Goal: Information Seeking & Learning: Learn about a topic

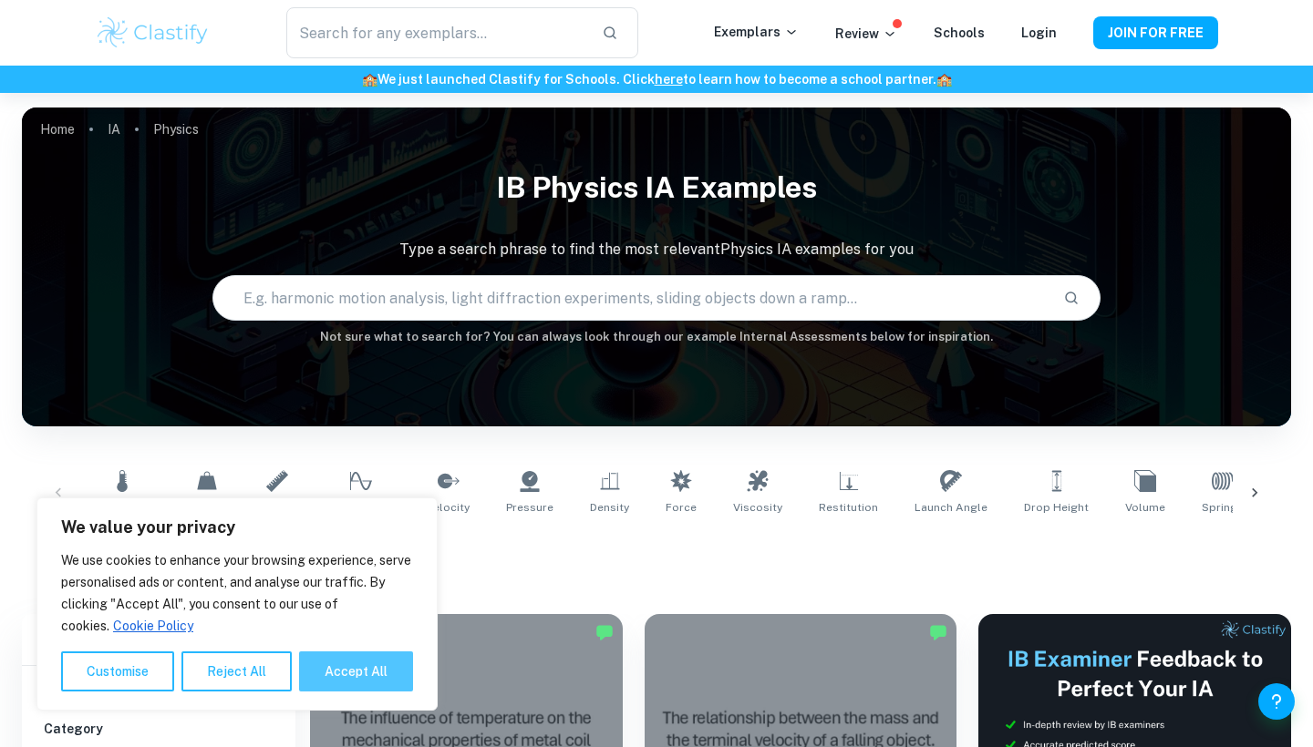
click at [320, 685] on button "Accept All" at bounding box center [356, 672] width 114 height 40
checkbox input "true"
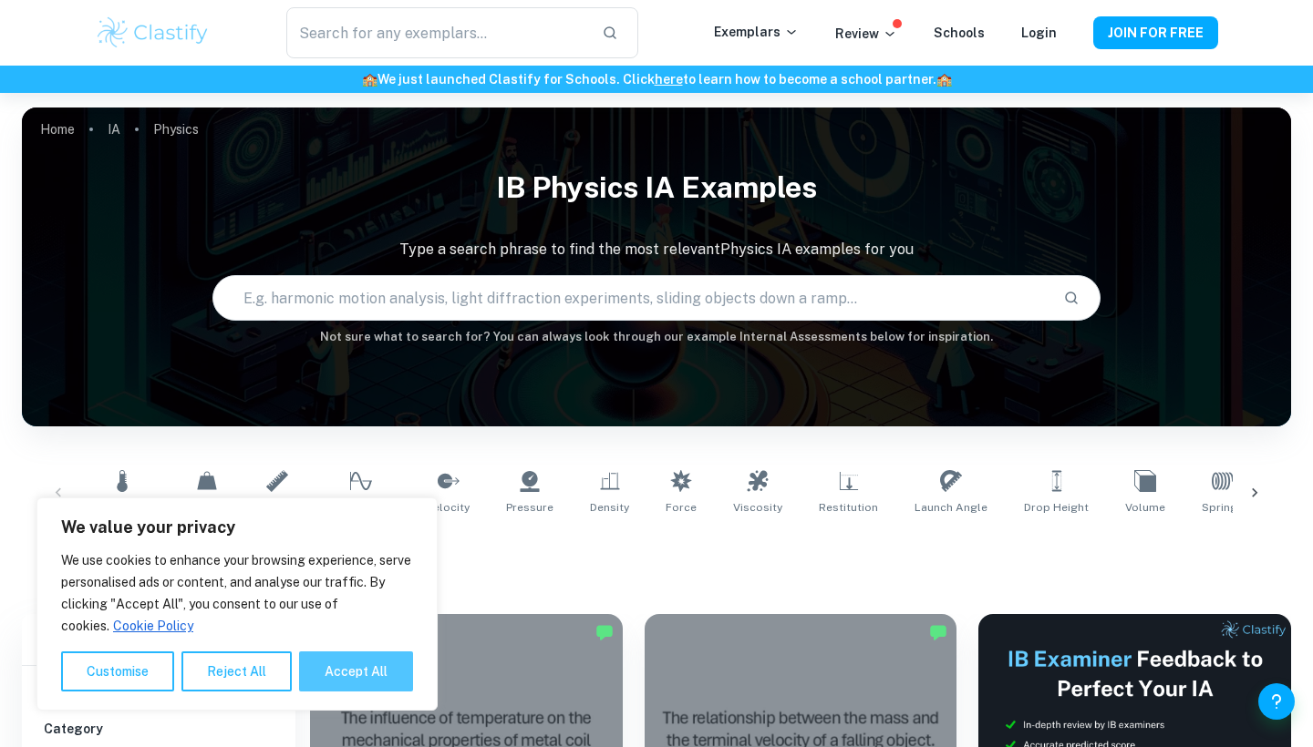
checkbox input "true"
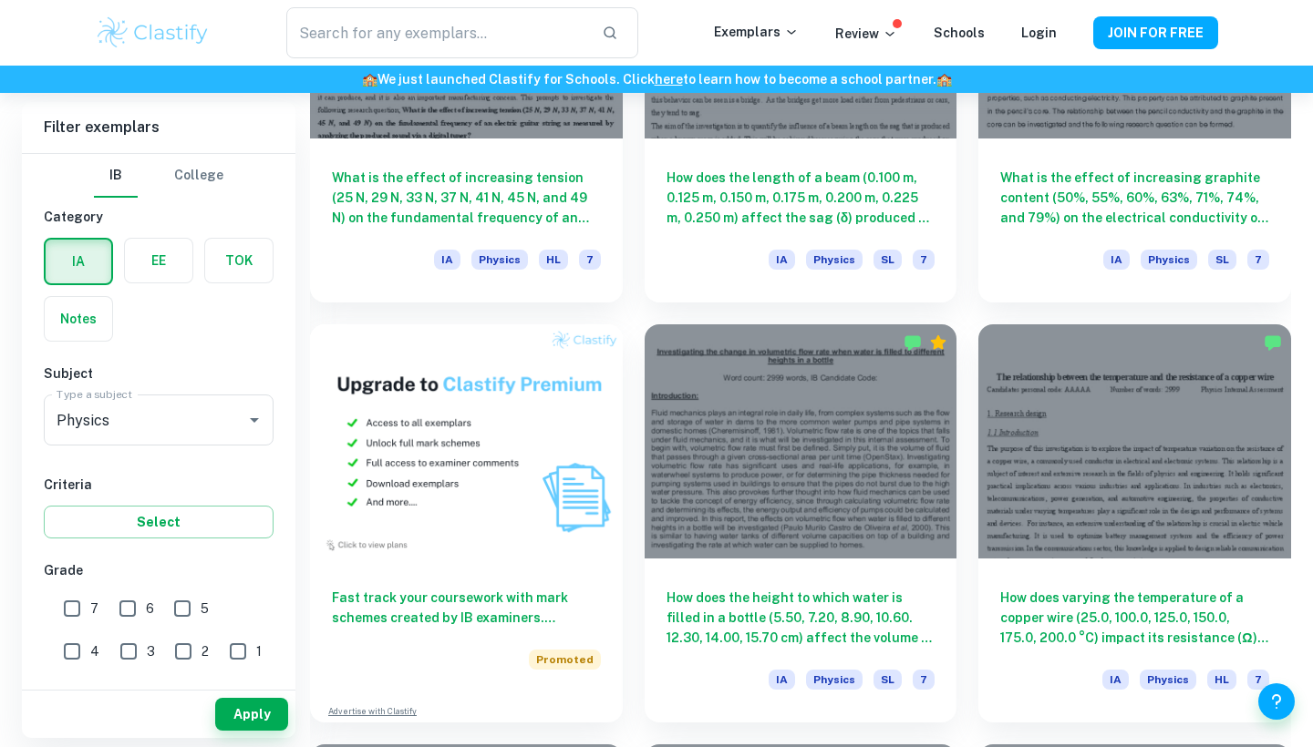
scroll to position [1138, 0]
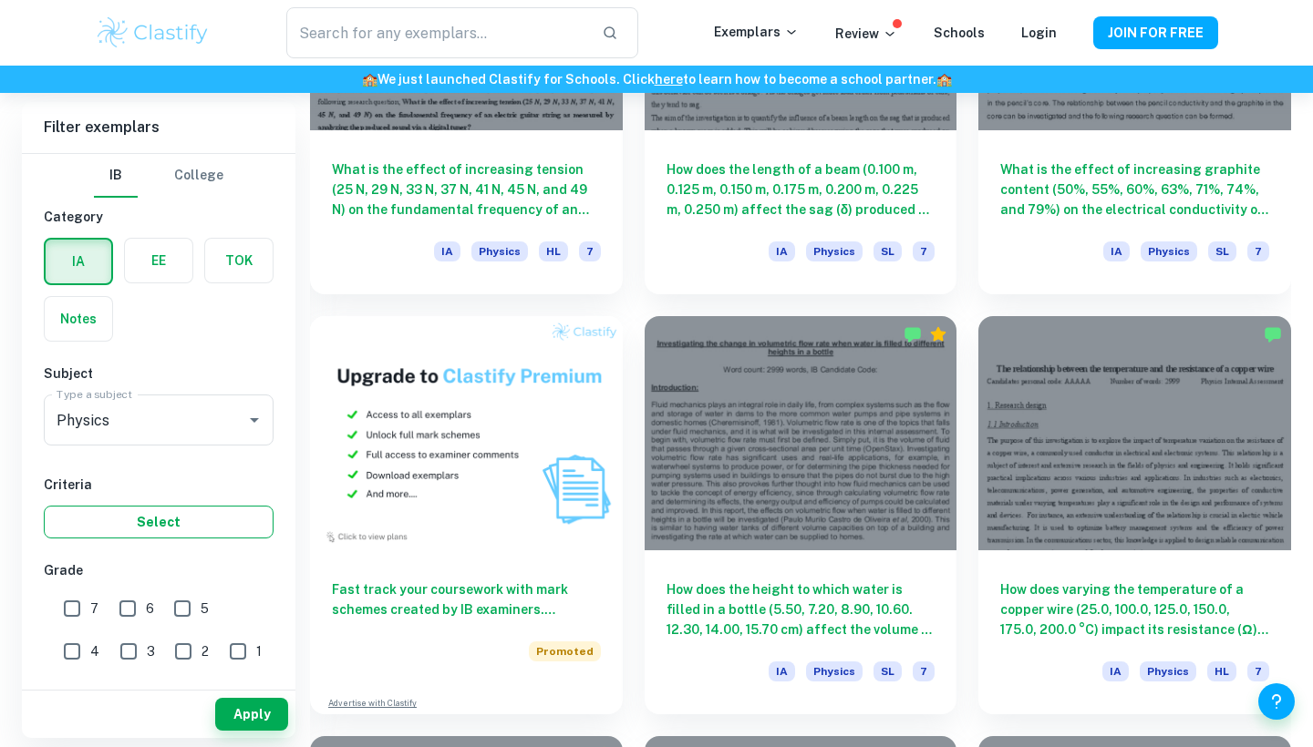
click at [130, 520] on button "Select" at bounding box center [159, 522] width 230 height 33
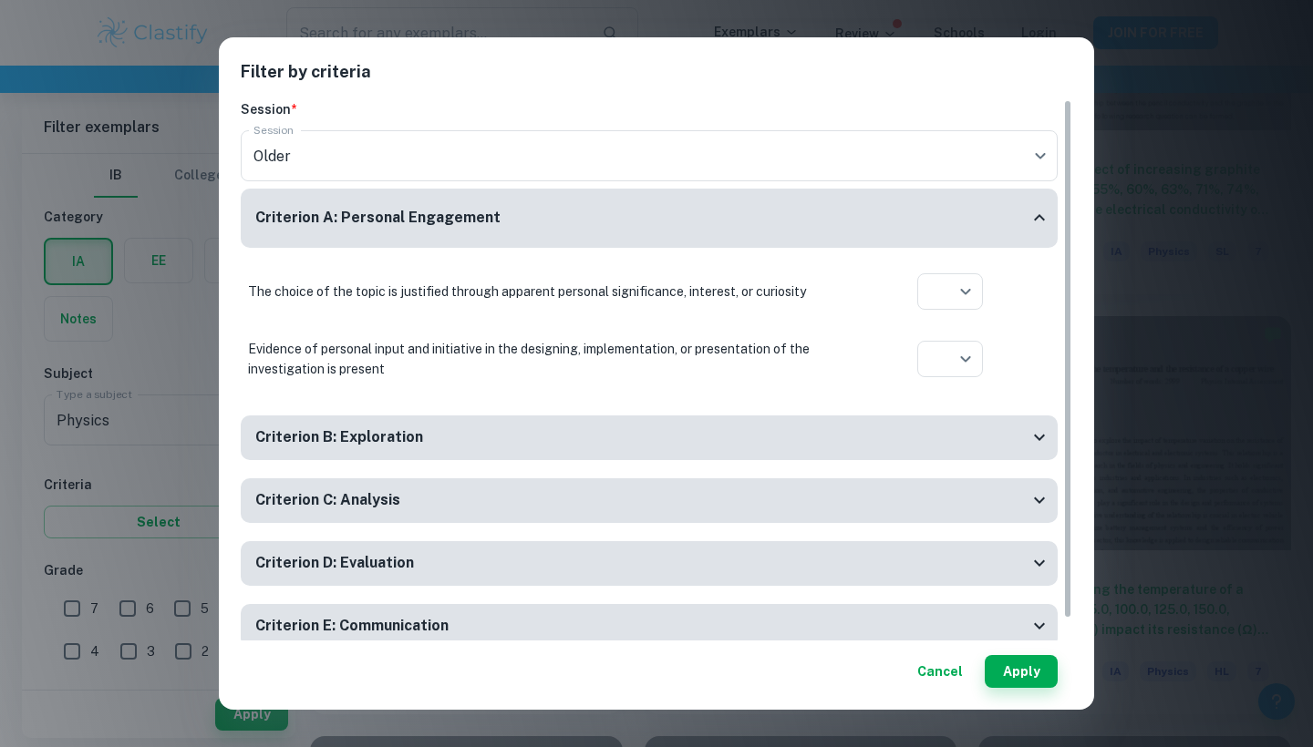
click at [937, 677] on button "Cancel" at bounding box center [940, 671] width 60 height 33
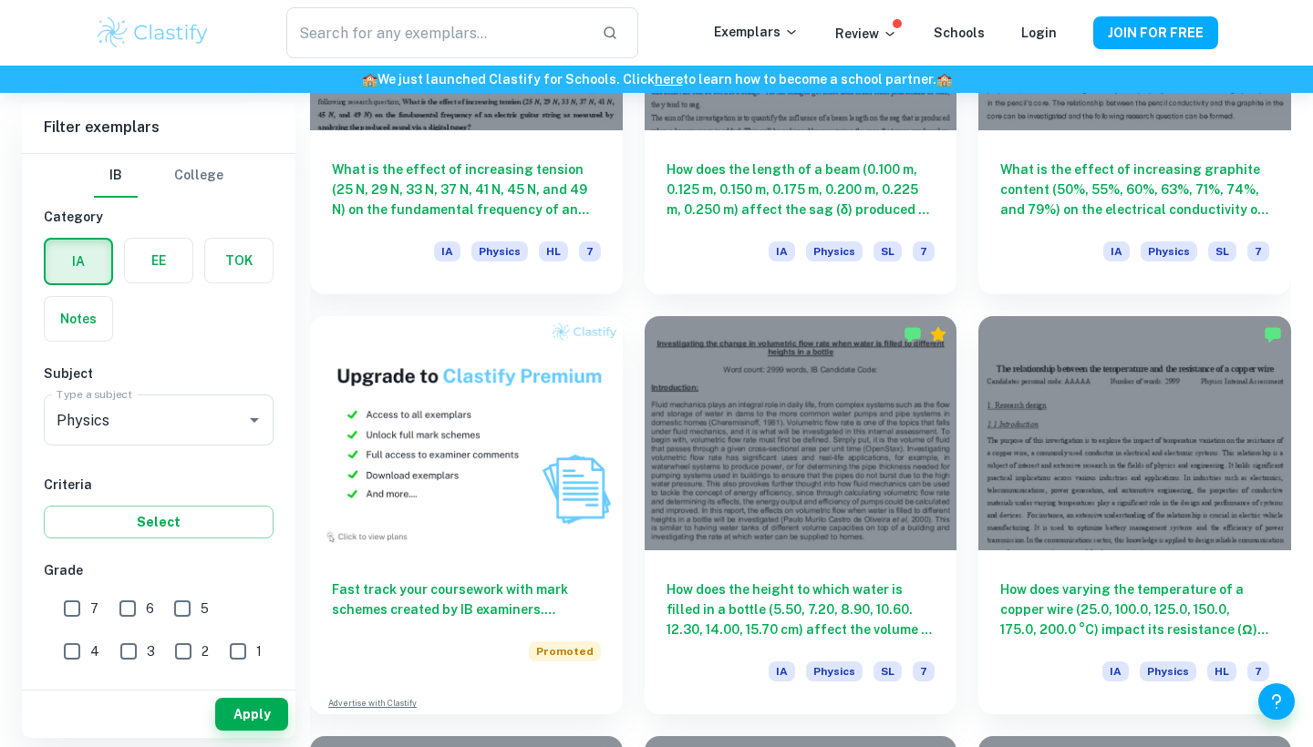
click at [177, 615] on input "5" at bounding box center [182, 609] width 36 height 36
checkbox input "true"
click at [128, 610] on input "6" at bounding box center [127, 609] width 36 height 36
checkbox input "true"
click at [90, 634] on input "4" at bounding box center [72, 652] width 36 height 36
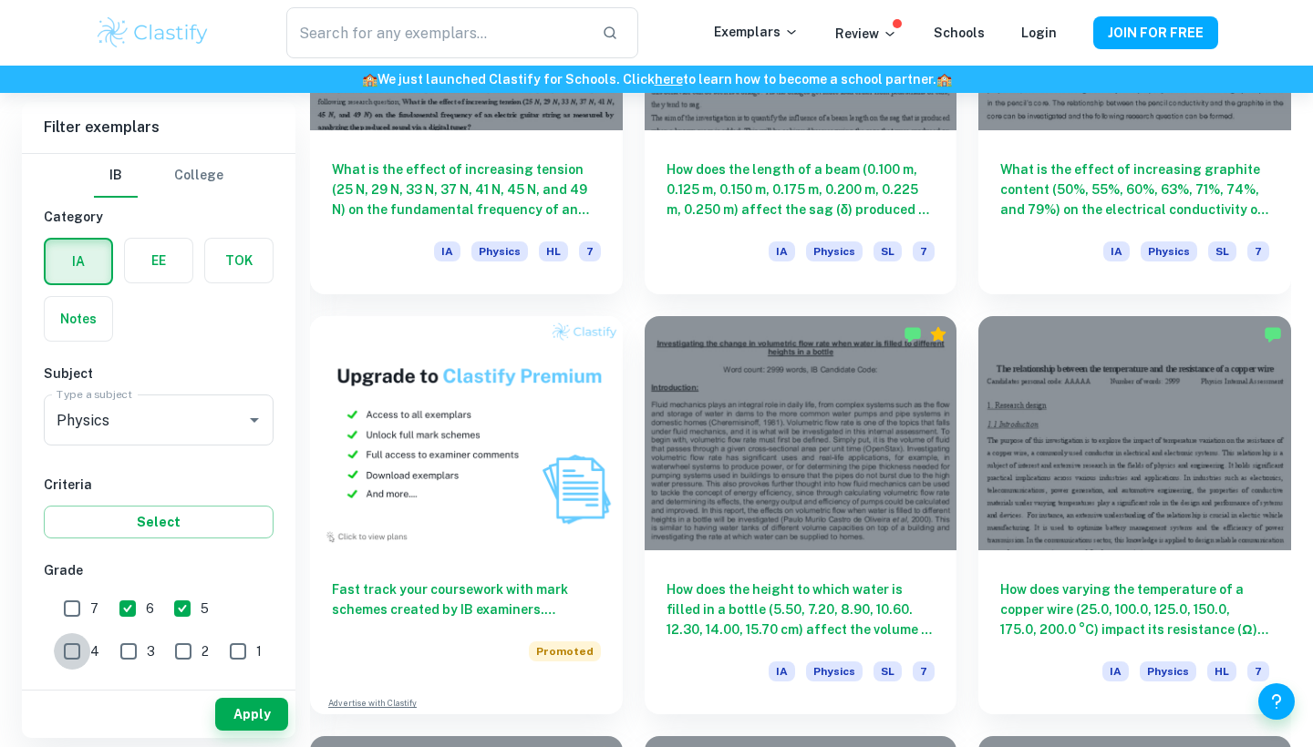
checkbox input "true"
click at [73, 612] on input "7" at bounding box center [72, 609] width 36 height 36
checkbox input "true"
click at [90, 634] on input "4" at bounding box center [72, 652] width 36 height 36
checkbox input "false"
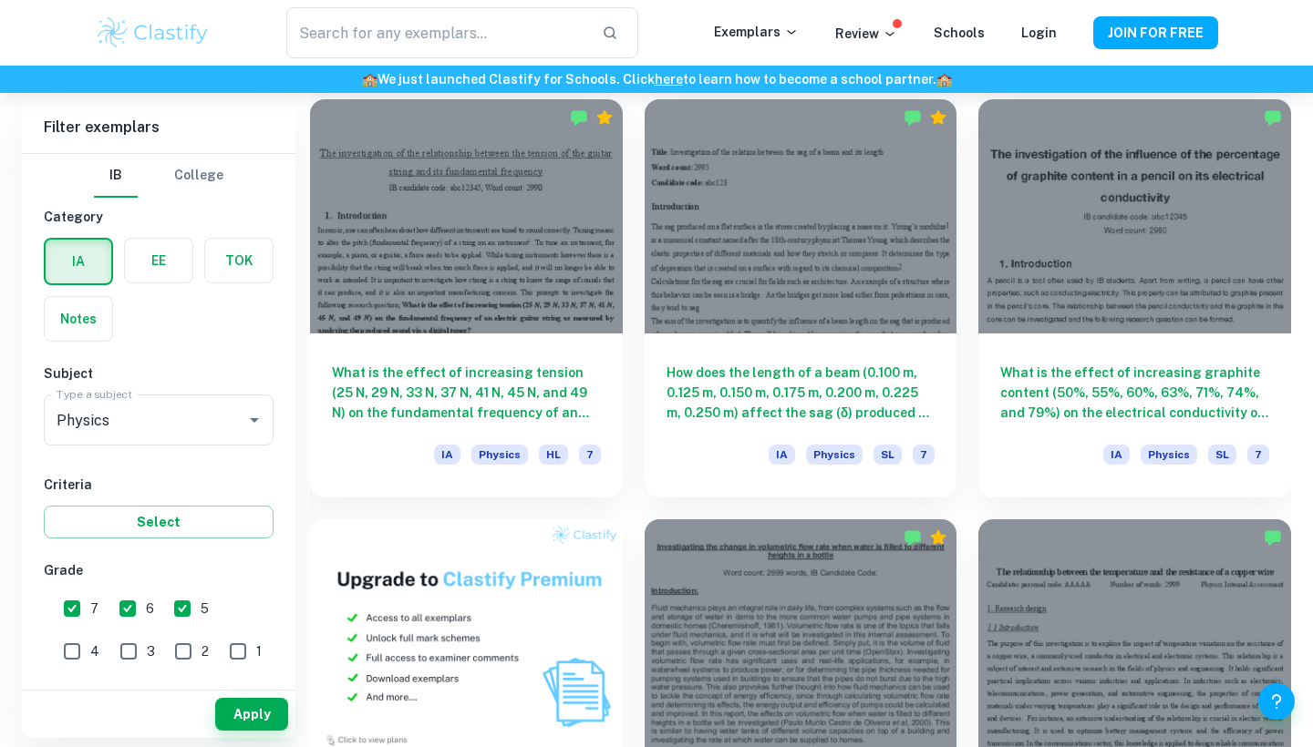
scroll to position [1005, 0]
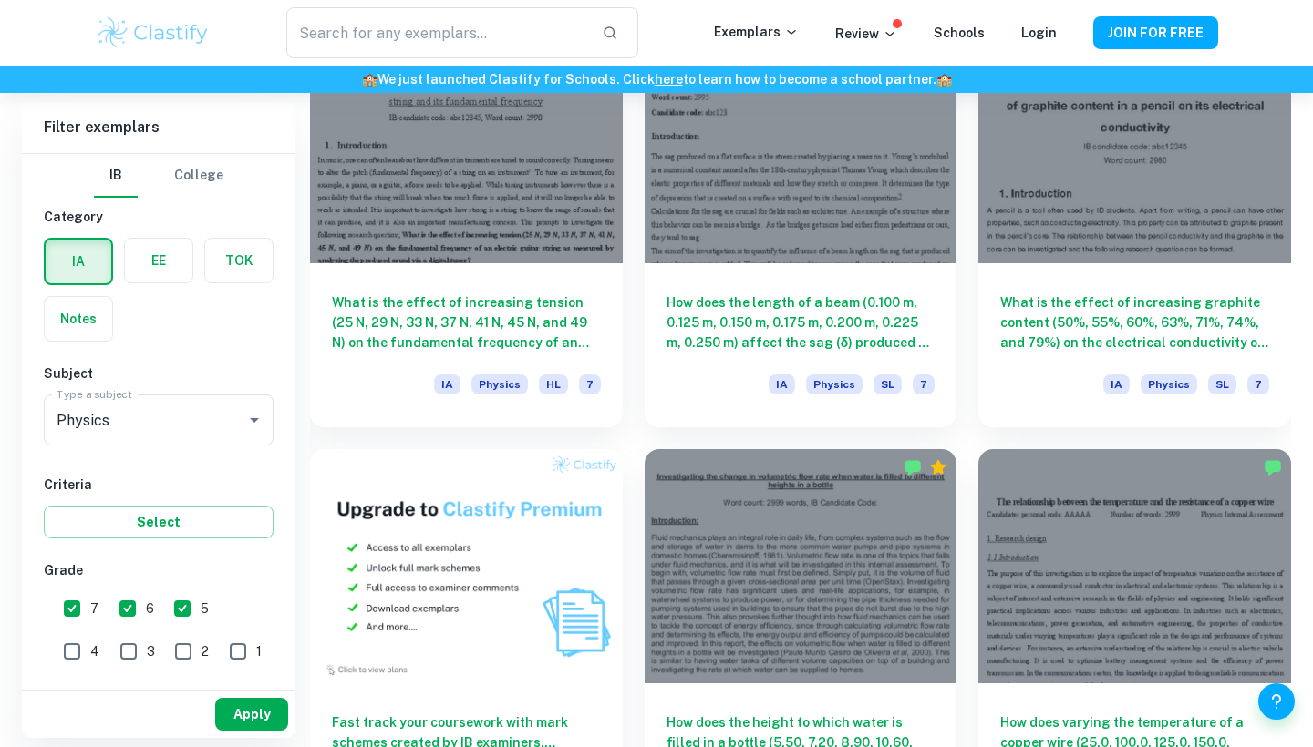
click at [273, 715] on button "Apply" at bounding box center [251, 714] width 73 height 33
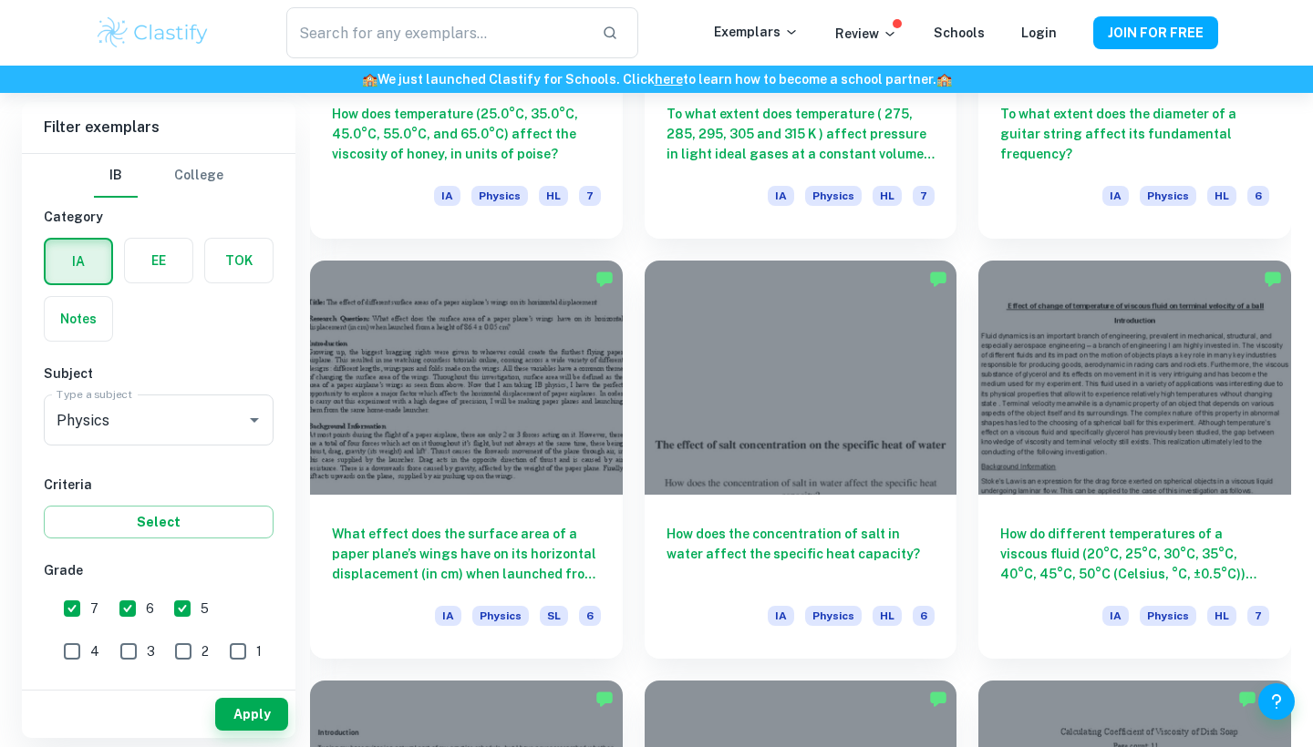
scroll to position [4137, 0]
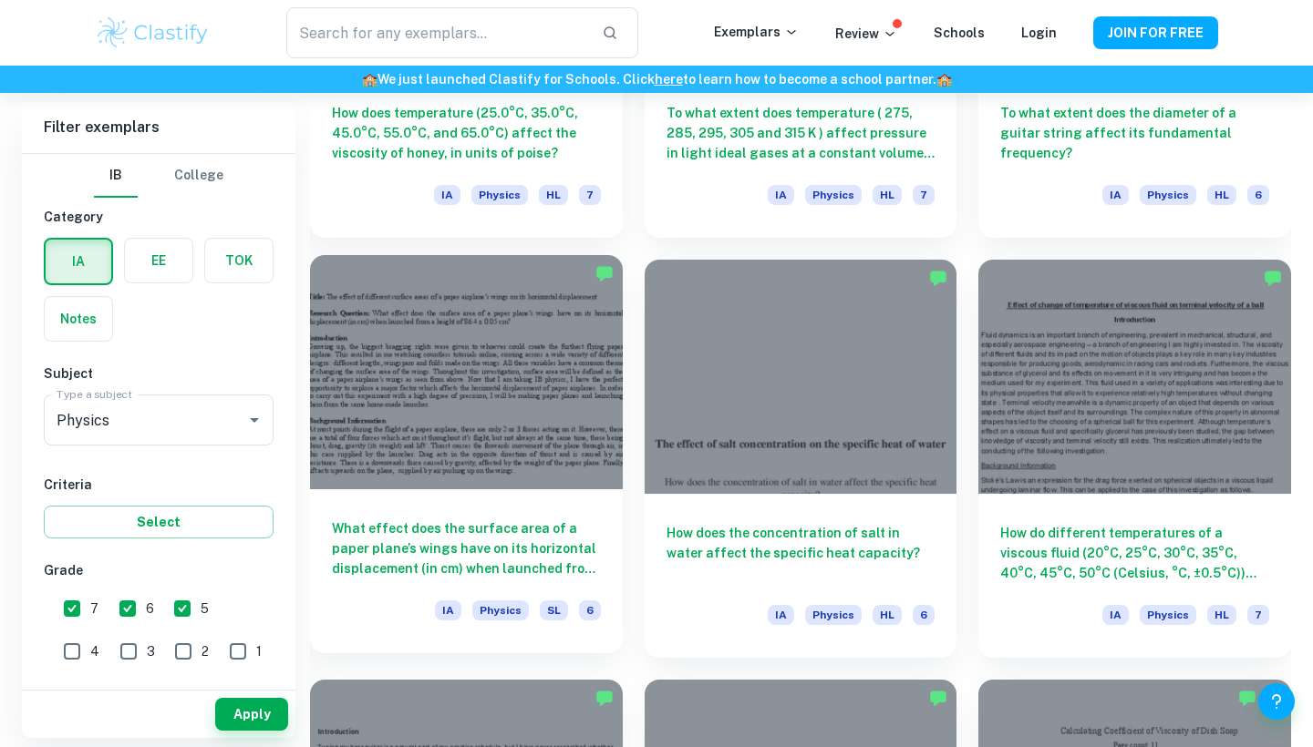
click at [568, 546] on h6 "What effect does the surface area of a paper plane’s wings have on its horizont…" at bounding box center [466, 549] width 269 height 60
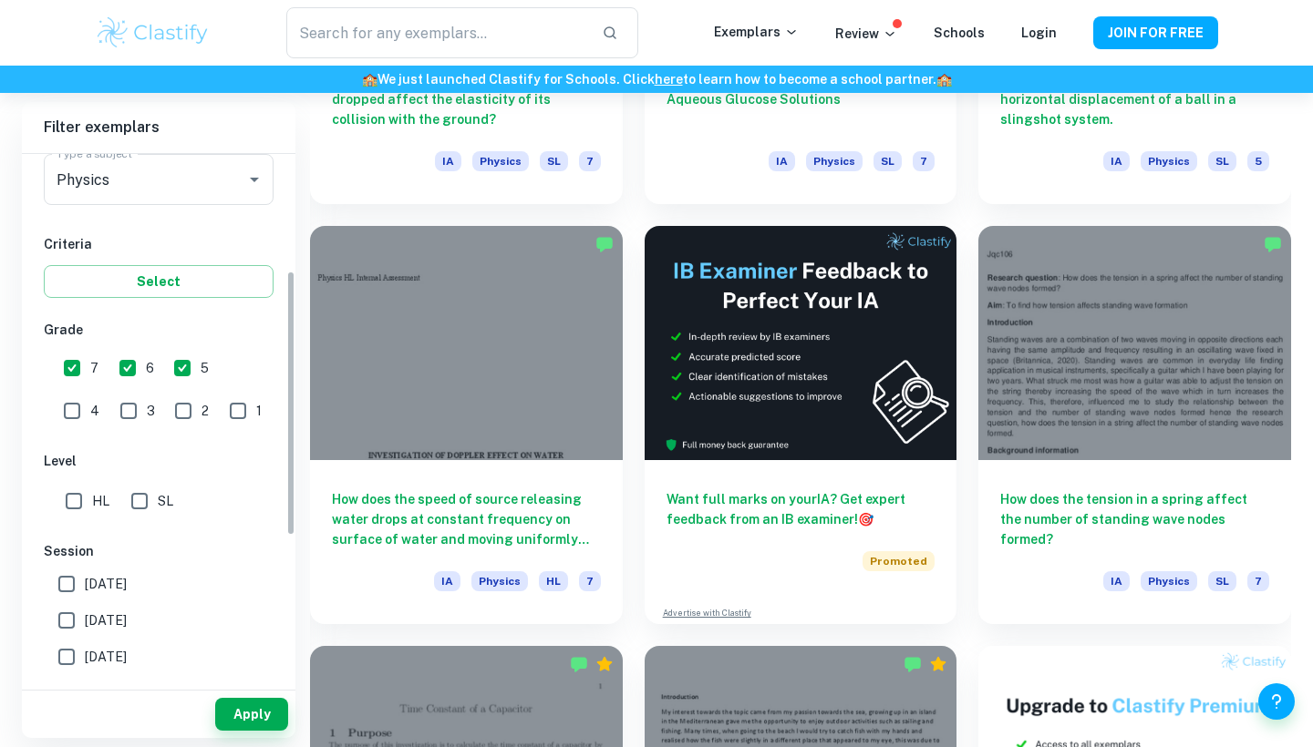
scroll to position [247, 0]
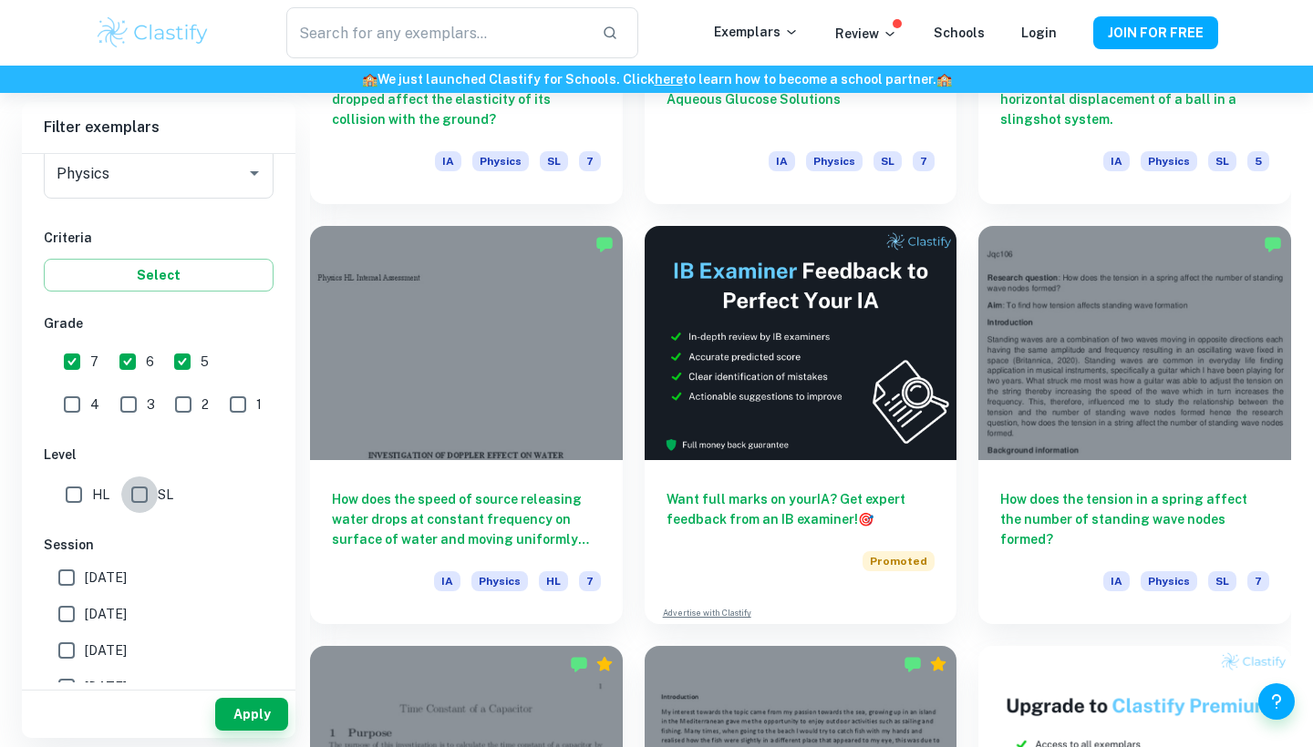
click at [141, 489] on input "SL" at bounding box center [139, 495] width 36 height 36
checkbox input "true"
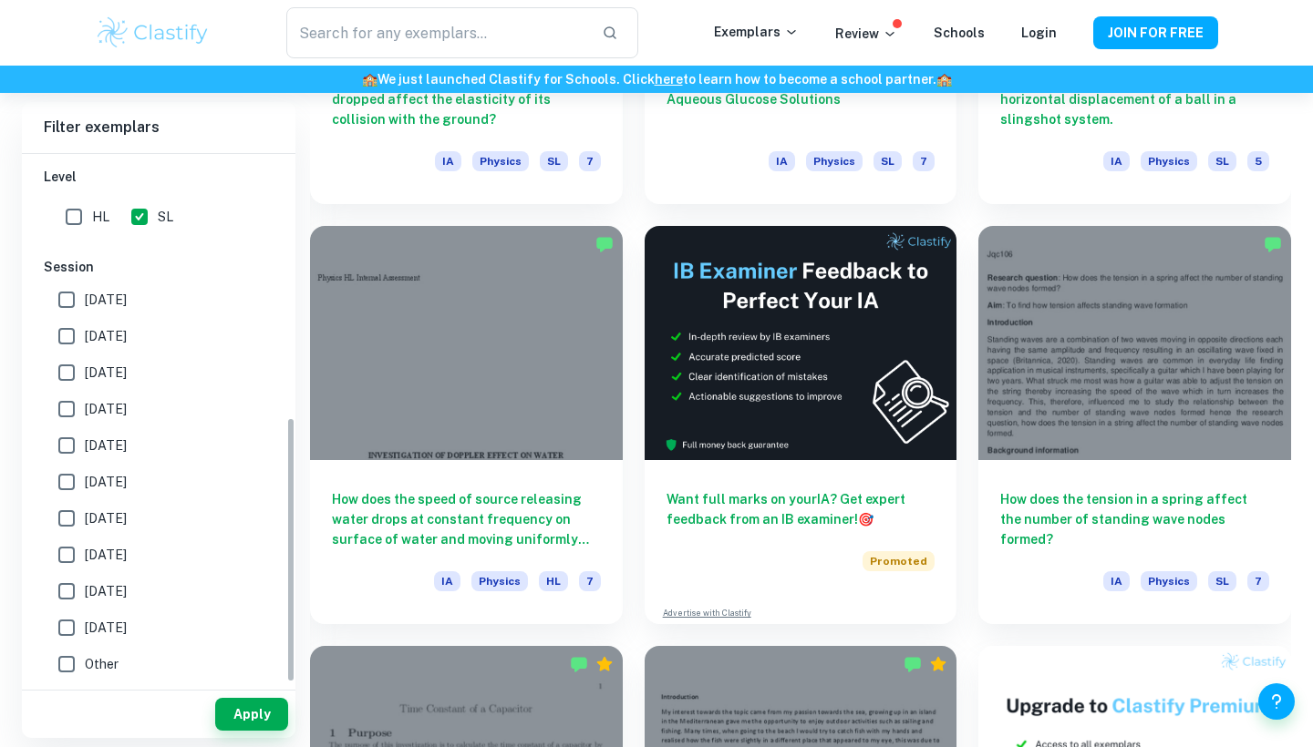
scroll to position [525, 0]
click at [248, 711] on button "Apply" at bounding box center [251, 714] width 73 height 33
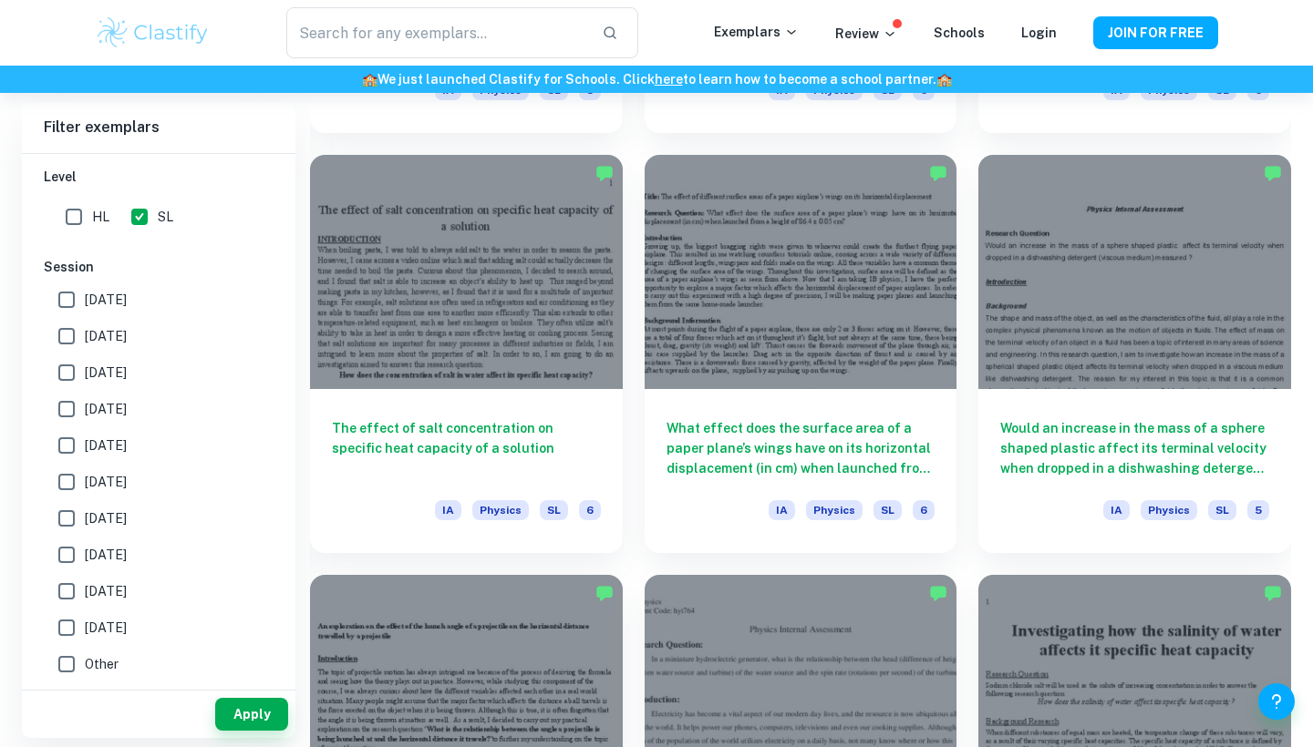
scroll to position [2143, 0]
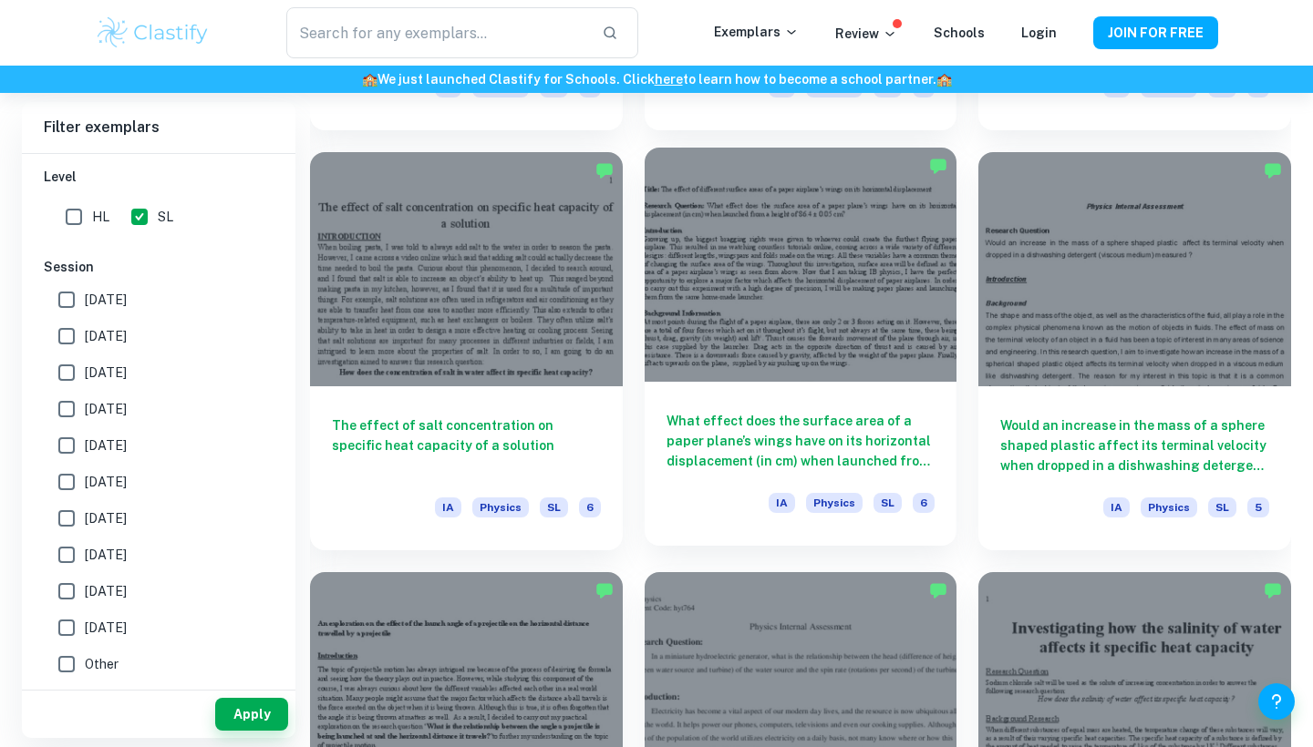
click at [784, 424] on h6 "What effect does the surface area of a paper plane’s wings have on its horizont…" at bounding box center [800, 441] width 269 height 60
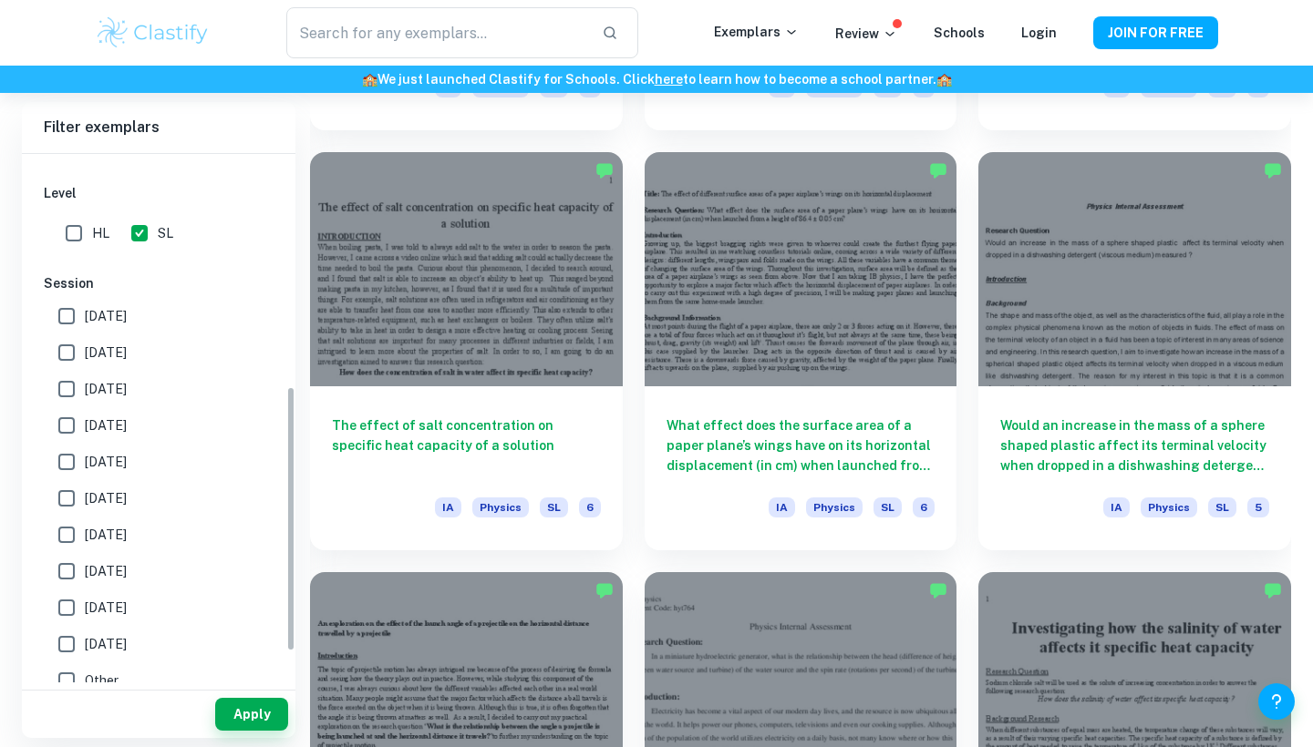
scroll to position [522, 0]
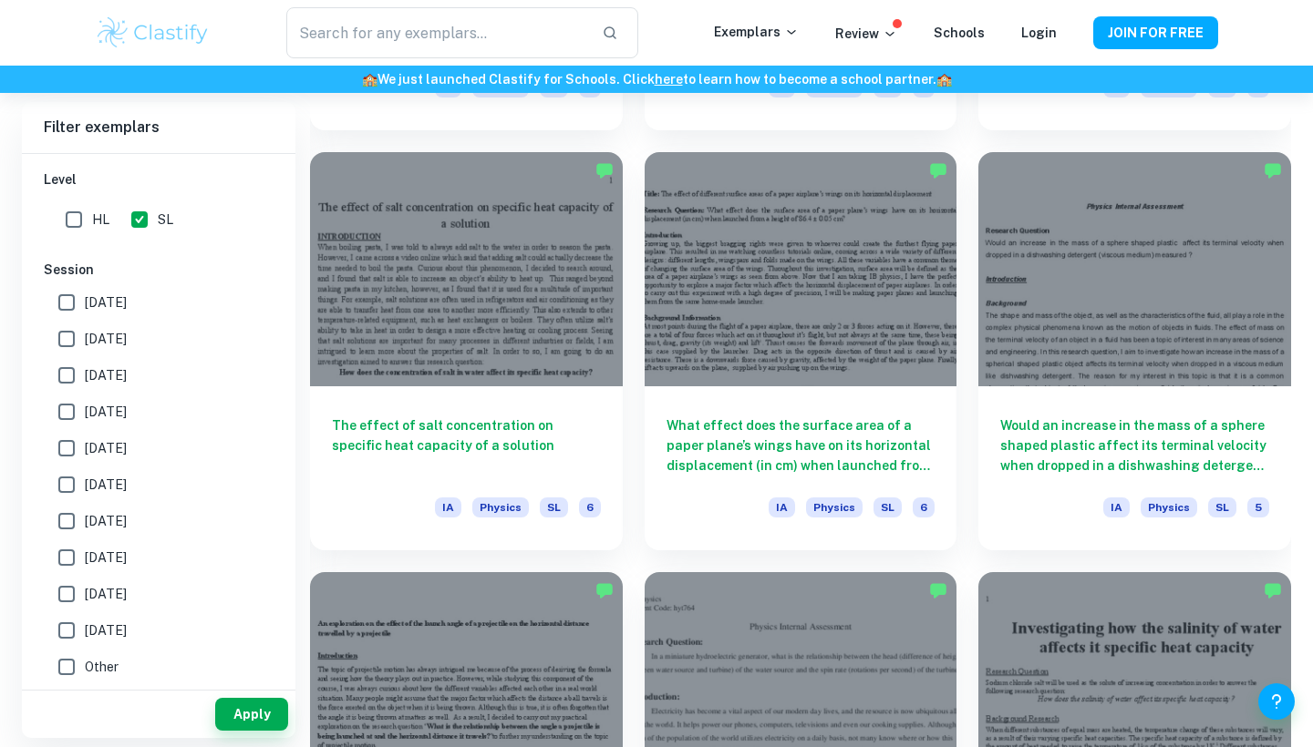
click at [61, 335] on input "[DATE]" at bounding box center [66, 339] width 36 height 36
checkbox input "true"
click at [64, 371] on input "[DATE]" at bounding box center [66, 375] width 36 height 36
checkbox input "true"
click at [61, 406] on input "[DATE]" at bounding box center [66, 412] width 36 height 36
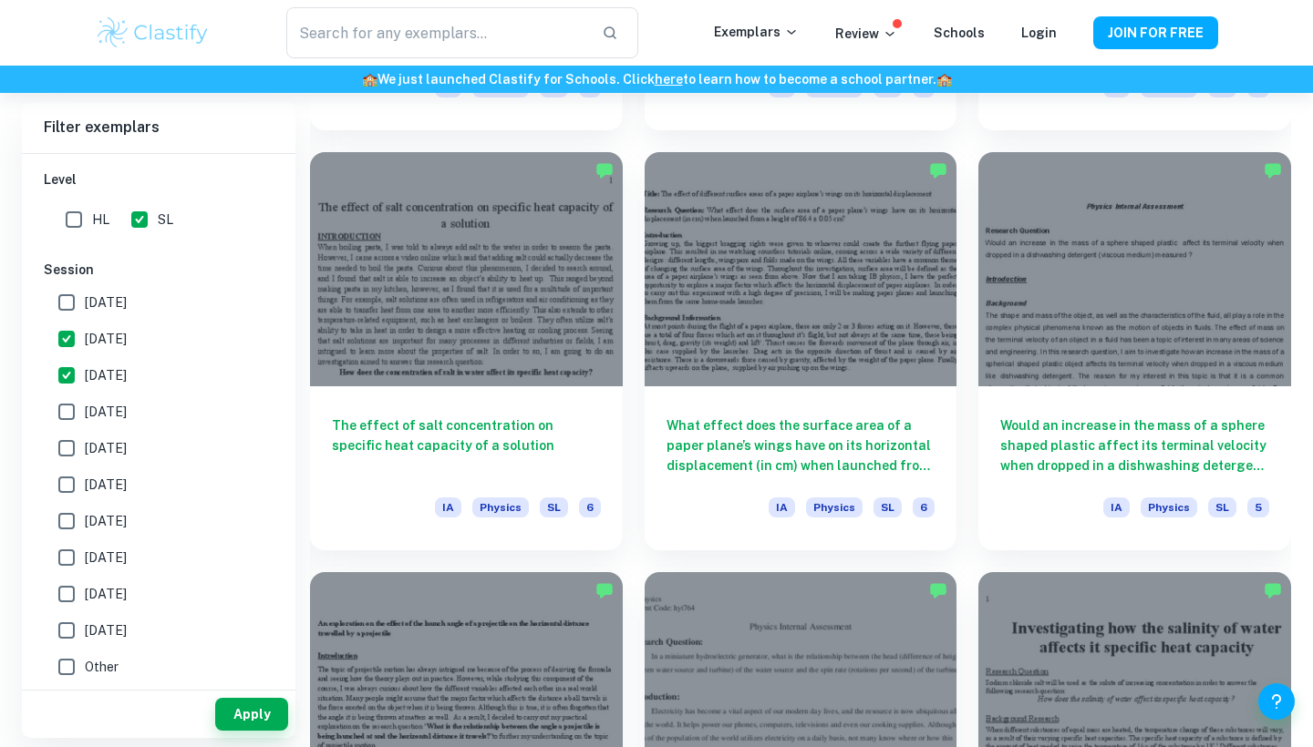
checkbox input "true"
click at [62, 457] on input "[DATE]" at bounding box center [66, 448] width 36 height 36
checkbox input "true"
click at [62, 473] on input "[DATE]" at bounding box center [66, 485] width 36 height 36
click at [68, 483] on input "[DATE]" at bounding box center [66, 485] width 36 height 36
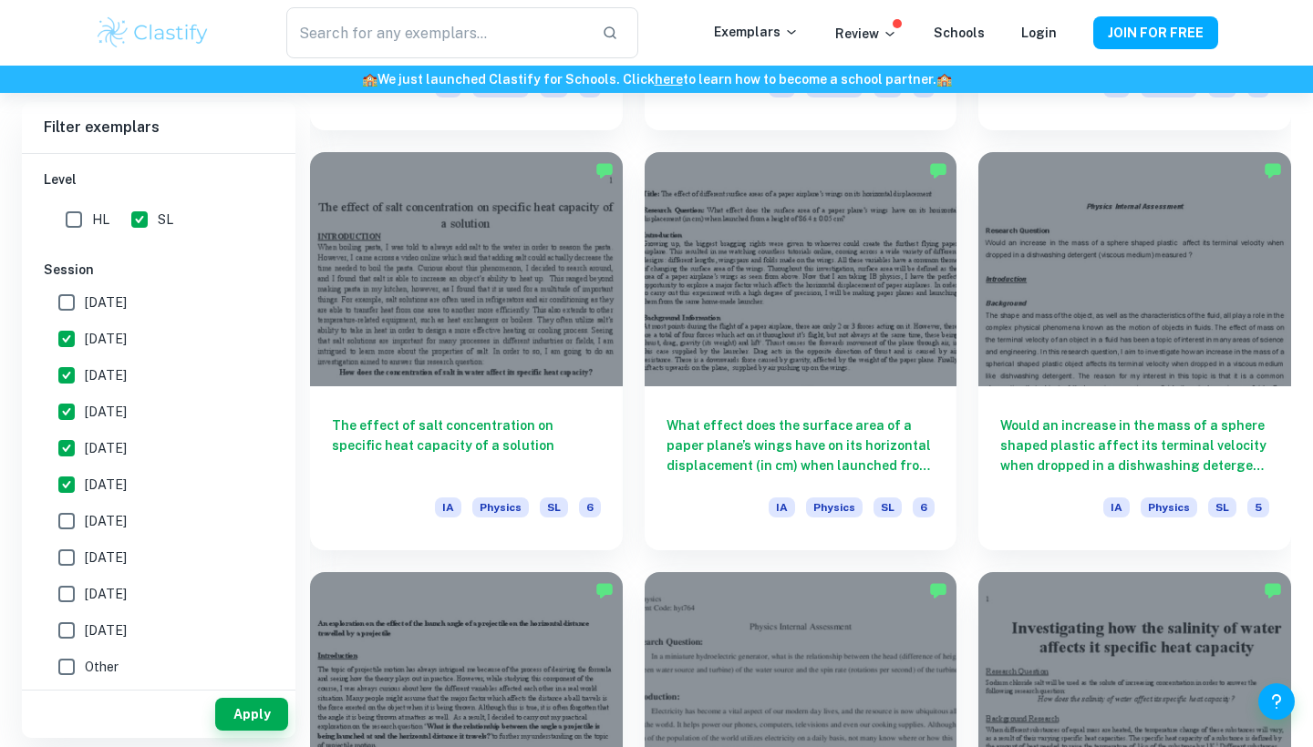
checkbox input "false"
click at [69, 439] on input "[DATE]" at bounding box center [66, 448] width 36 height 36
checkbox input "false"
click at [221, 706] on button "Apply" at bounding box center [251, 714] width 73 height 33
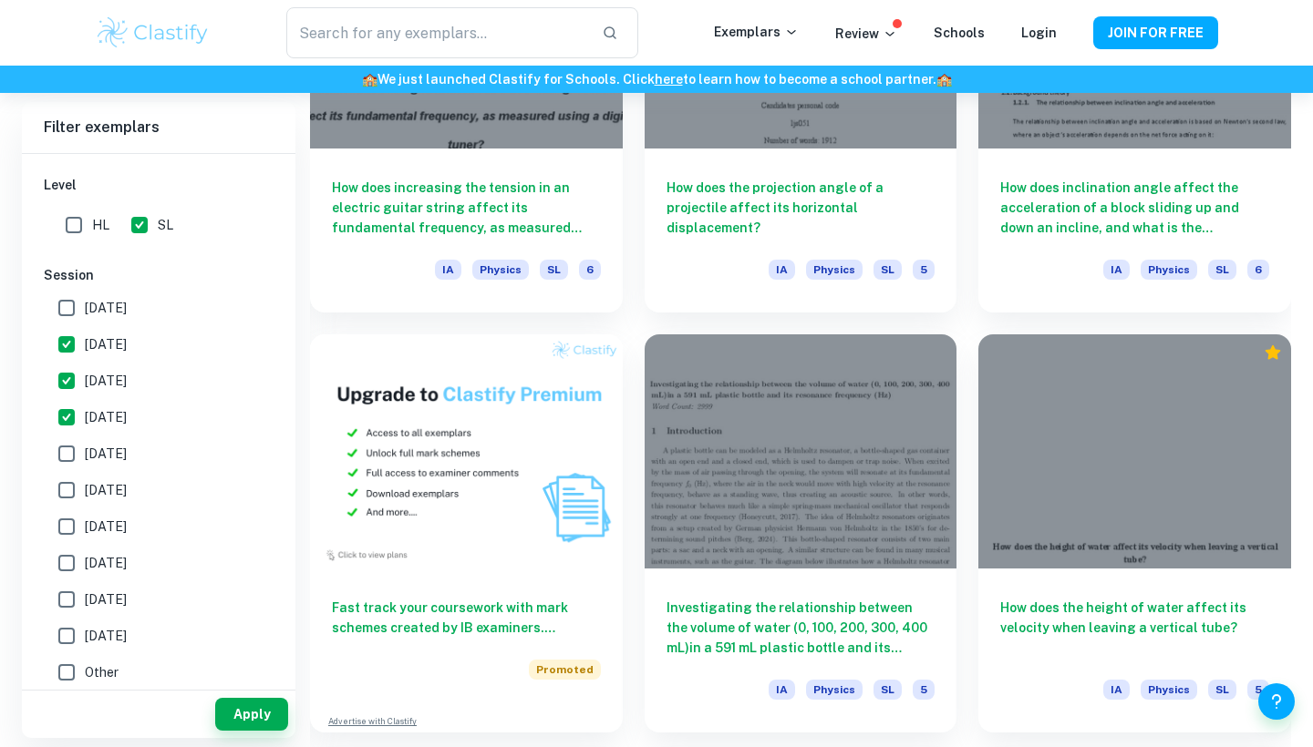
scroll to position [7842, 0]
